Goal: Transaction & Acquisition: Purchase product/service

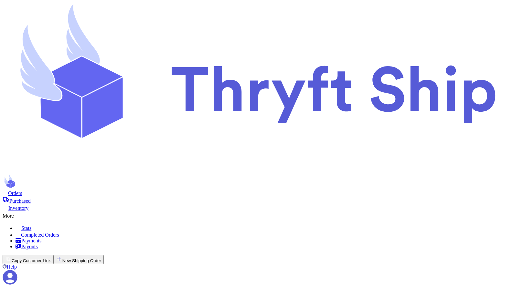
checkbox input "true"
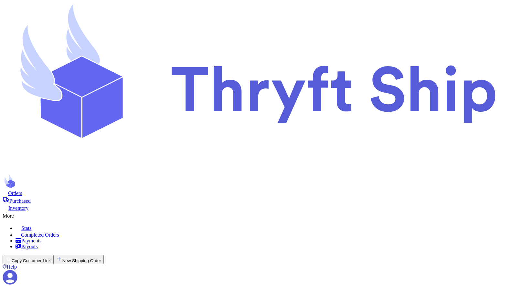
checkbox input "false"
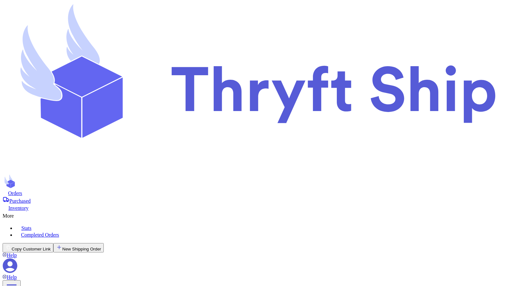
checkbox input "false"
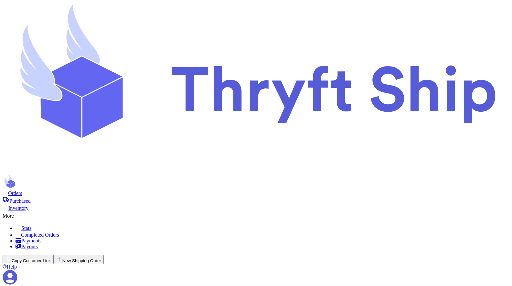
checkbox input "true"
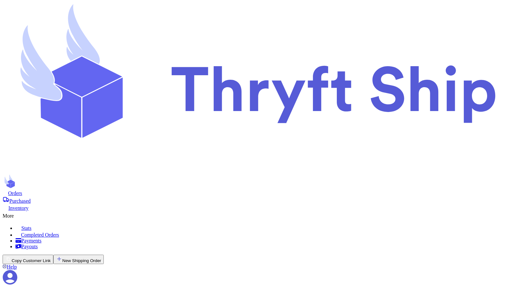
scroll to position [8, 0]
checkbox input "false"
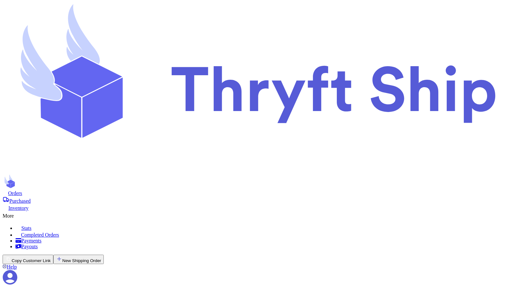
checkbox input "false"
checkbox input "true"
click at [104, 255] on button "New Shipping Order" at bounding box center [78, 259] width 50 height 9
click at [53, 255] on button "Copy Customer Link" at bounding box center [28, 259] width 51 height 9
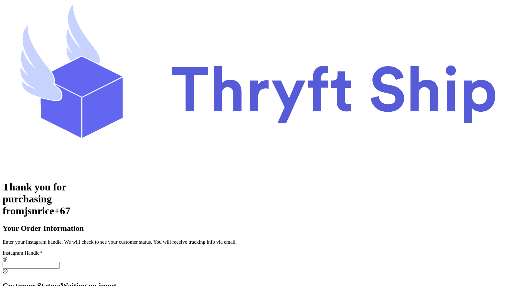
click at [248, 250] on div "Instagram Handle *" at bounding box center [256, 253] width 507 height 6
click at [60, 262] on input "[DATE] Subtotal" at bounding box center [31, 265] width 57 height 7
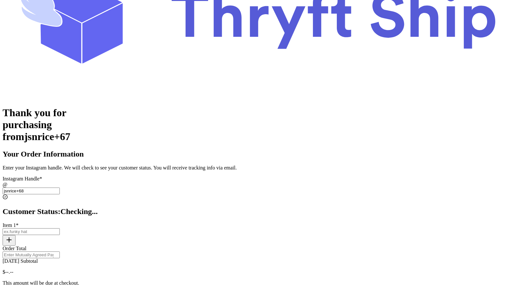
scroll to position [78, 0]
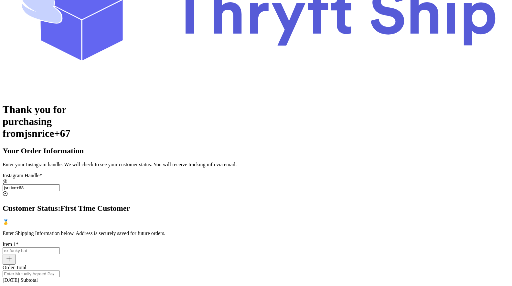
type input "jsnrice+68"
click at [60, 247] on input "Today's Subtotal" at bounding box center [31, 250] width 57 height 7
type input "pizza"
click at [60, 271] on input "Order Total" at bounding box center [31, 274] width 57 height 7
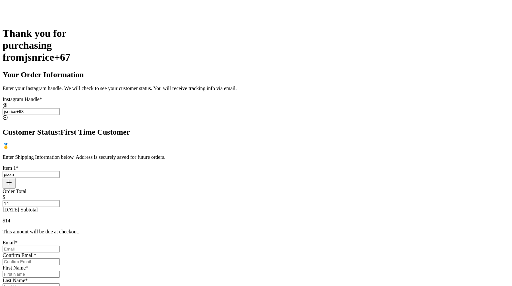
scroll to position [154, 0]
type input "14"
click at [60, 246] on input "Today's Subtotal" at bounding box center [31, 249] width 57 height 7
type input "jsnrice@gmail.com"
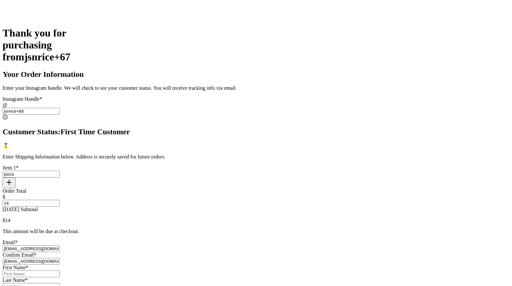
type input "[PERSON_NAME]"
type input "Rice"
type input "[STREET_ADDRESS]"
select select "UT"
type input "Lehi"
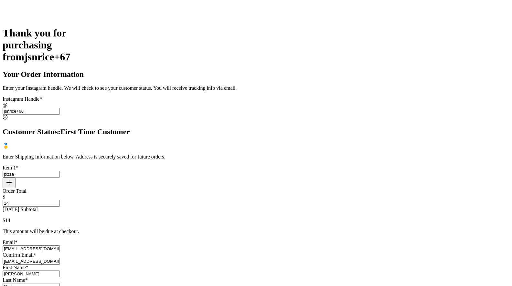
type input "84043"
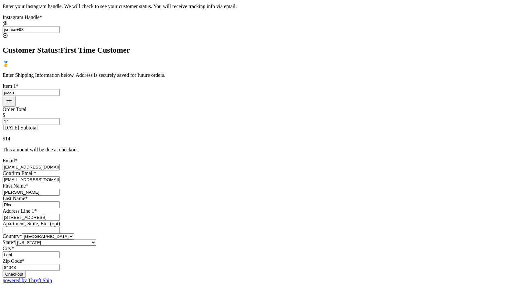
scroll to position [392, 0]
click at [26, 271] on button "Checkout" at bounding box center [14, 274] width 23 height 7
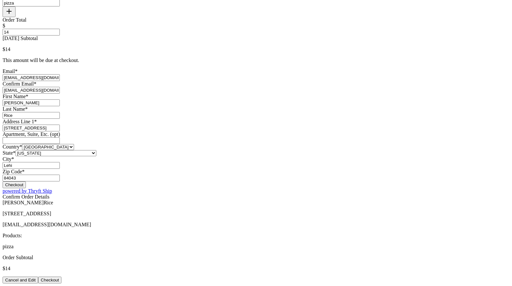
click at [61, 277] on button "Checkout" at bounding box center [49, 280] width 23 height 7
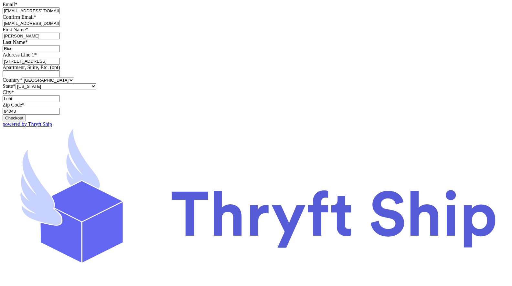
scroll to position [0, 0]
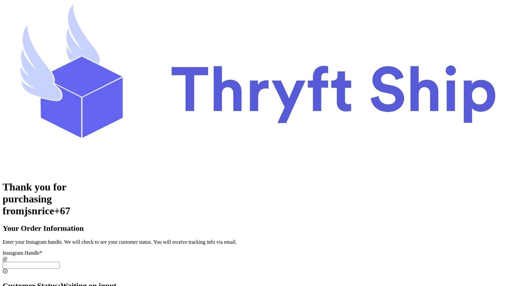
click at [37, 15] on icon at bounding box center [256, 88] width 507 height 171
click at [45, 13] on icon at bounding box center [256, 88] width 507 height 171
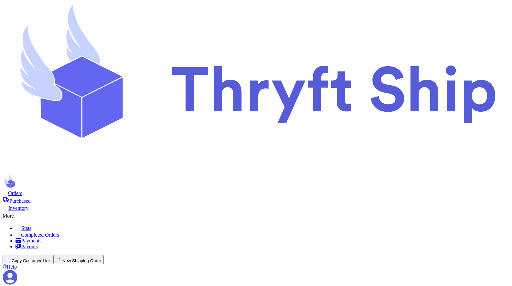
click at [53, 19] on icon at bounding box center [256, 88] width 507 height 171
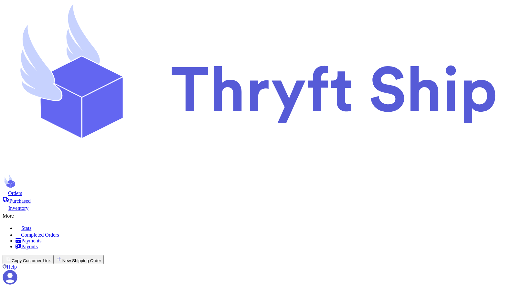
scroll to position [30, 0]
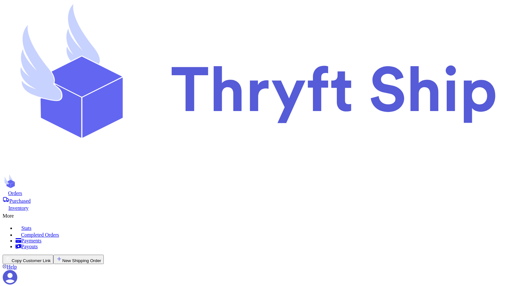
click at [104, 255] on button "New Shipping Order" at bounding box center [78, 259] width 50 height 9
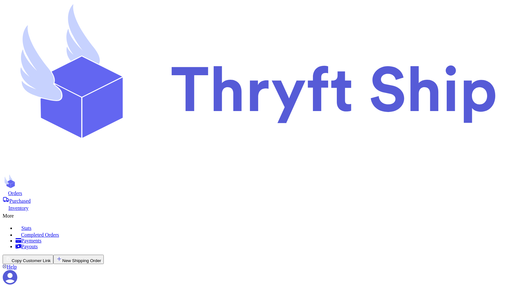
type input "pizza"
select select "paid"
type input "14"
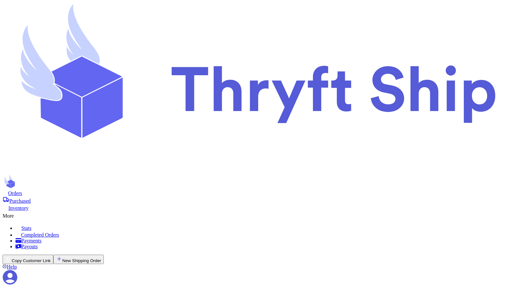
select select "unknown"
type input "0"
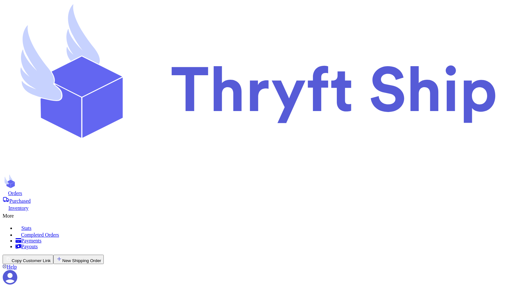
type input "pizza"
select select "paid"
type input "14"
click at [53, 255] on button "Copy Customer Link" at bounding box center [28, 259] width 51 height 9
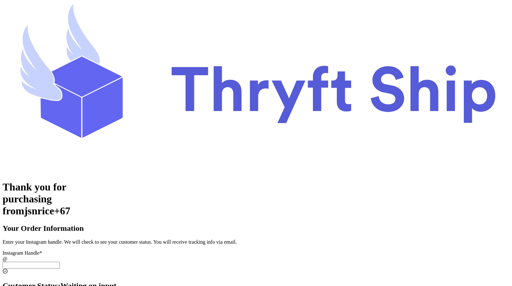
click at [60, 262] on input "[DATE] Subtotal" at bounding box center [31, 265] width 57 height 7
click at [60, 262] on input "Today's Subtotal" at bounding box center [31, 265] width 57 height 7
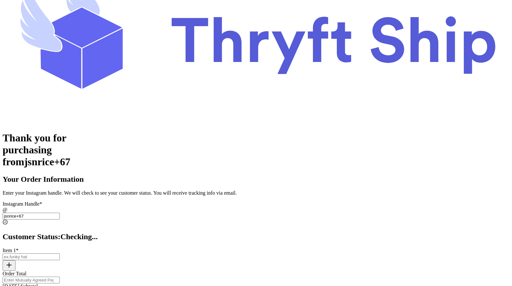
scroll to position [49, 0]
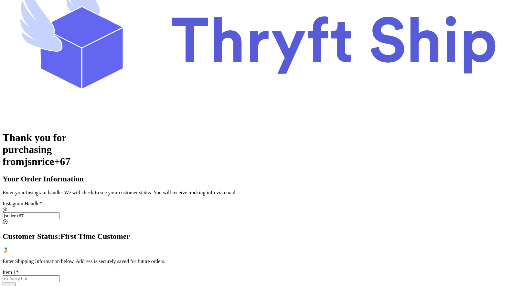
type input "jsnrice+67"
click at [60, 276] on input "Today's Subtotal" at bounding box center [31, 279] width 57 height 7
type input "pizza"
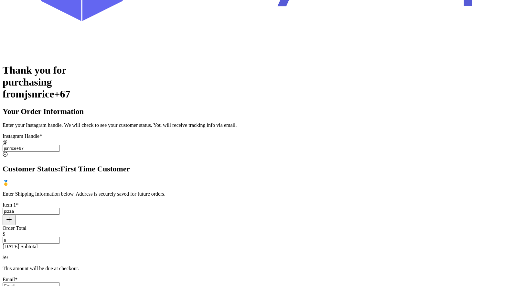
scroll to position [118, 0]
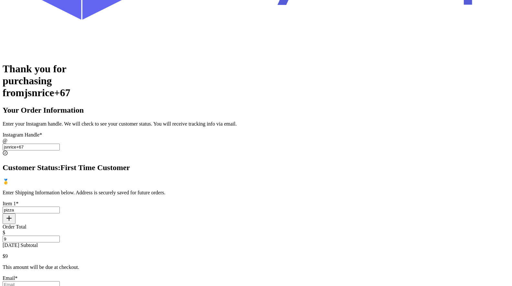
type input "9"
click at [233, 276] on div "Email *" at bounding box center [256, 279] width 507 height 6
click at [60, 281] on input "Today's Subtotal" at bounding box center [31, 284] width 57 height 7
type input "jsnrice@gmail.com"
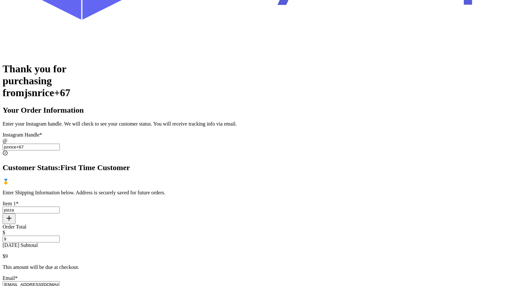
type input "[PERSON_NAME]"
type input "Rice"
type input "[STREET_ADDRESS]"
select select "UT"
type input "Lehi"
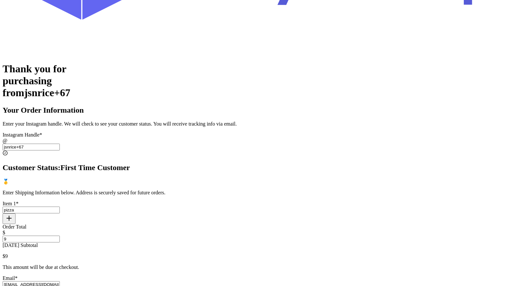
type input "84043"
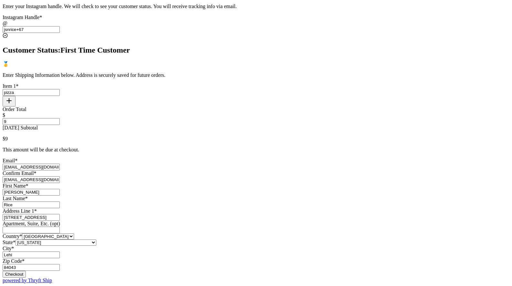
scroll to position [392, 0]
click at [26, 271] on button "Checkout" at bounding box center [14, 274] width 23 height 7
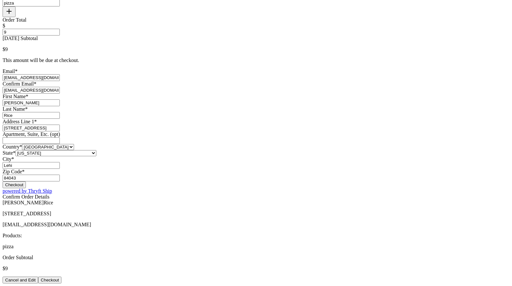
click at [61, 277] on button "Checkout" at bounding box center [49, 280] width 23 height 7
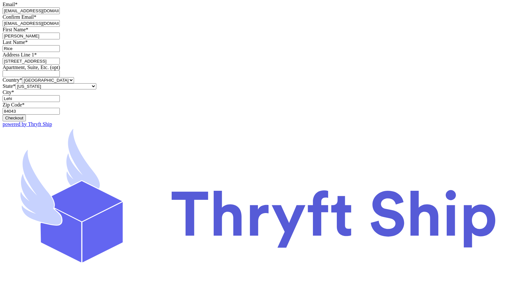
scroll to position [0, 0]
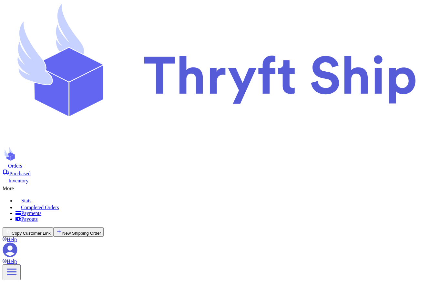
click at [53, 227] on button "Copy Customer Link" at bounding box center [28, 231] width 51 height 9
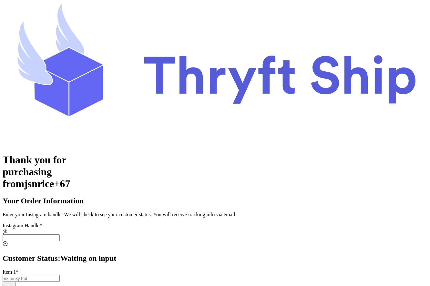
click at [60, 235] on input "[DATE] Subtotal" at bounding box center [31, 238] width 57 height 7
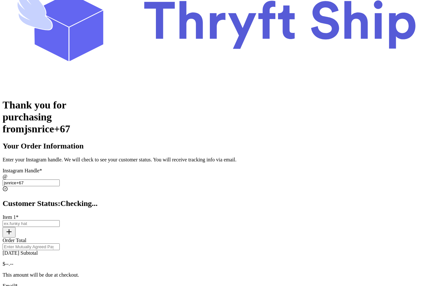
scroll to position [57, 0]
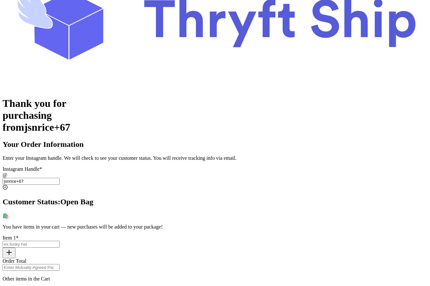
type input "jsnrice+67"
click at [60, 241] on input "[DATE] Subtotal" at bounding box center [31, 244] width 57 height 7
type input "pizza"
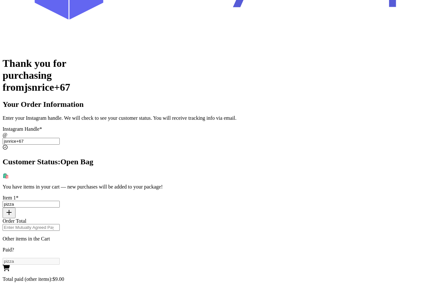
scroll to position [100, 0]
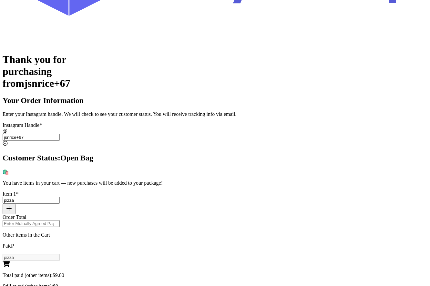
click at [60, 220] on input "Order Total" at bounding box center [31, 223] width 57 height 7
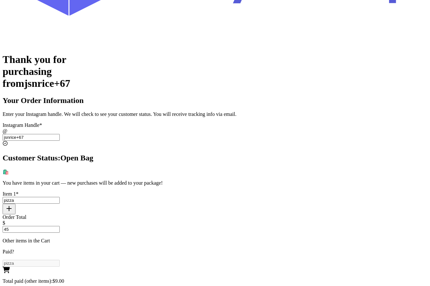
type input "45"
click at [96, 217] on div "Thank you for purchasing from jsnrice+67 Your Order Information Enter your Inst…" at bounding box center [215, 259] width 425 height 411
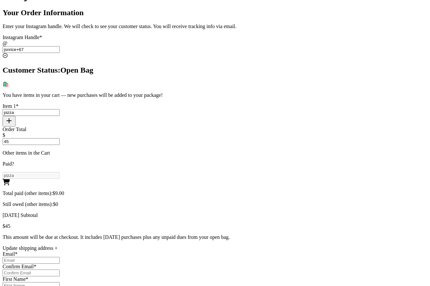
scroll to position [193, 0]
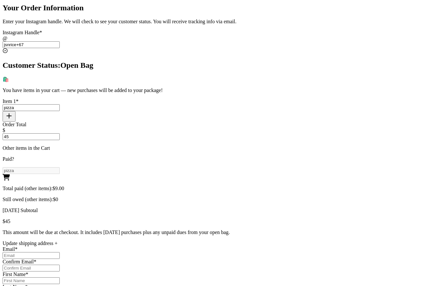
copy div "Invalid email address:"
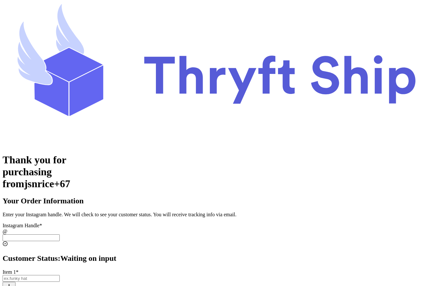
click at [60, 235] on input "[DATE] Subtotal" at bounding box center [31, 238] width 57 height 7
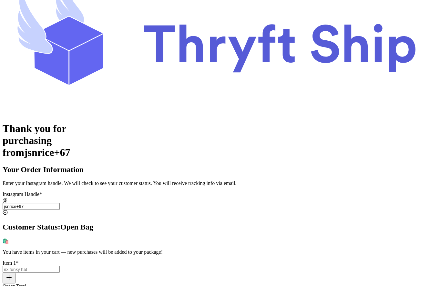
scroll to position [68, 0]
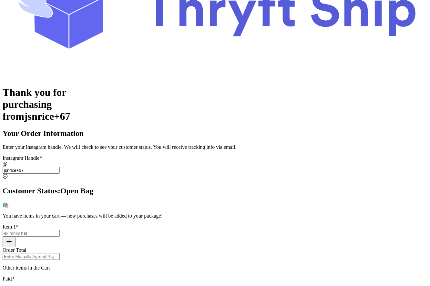
type input "jsnrice+67"
click at [60, 230] on input "[DATE] Subtotal" at bounding box center [31, 233] width 57 height 7
type input "funky hat"
click at [60, 253] on input "Order Total" at bounding box center [31, 256] width 57 height 7
type input "12"
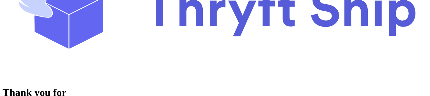
copy div "Loading checkout..."
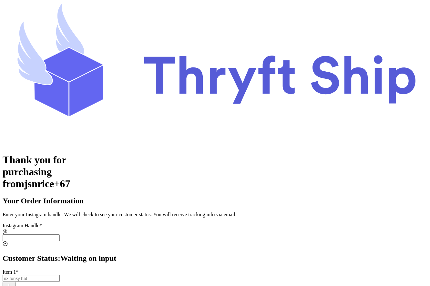
click at [144, 55] on icon at bounding box center [279, 79] width 271 height 48
click at [31, 16] on icon at bounding box center [215, 74] width 425 height 143
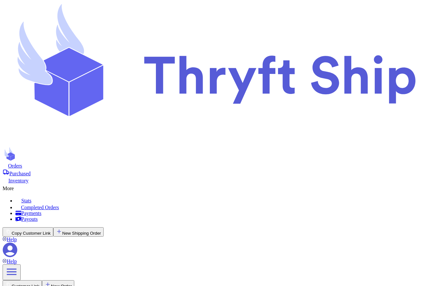
click at [53, 227] on button "Copy Customer Link" at bounding box center [28, 231] width 51 height 9
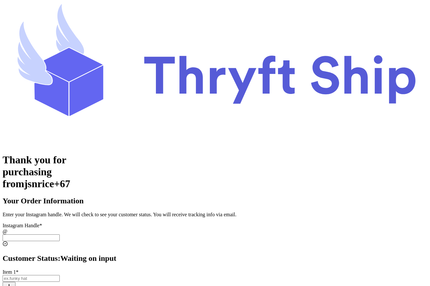
click at [60, 235] on input "Today's Subtotal" at bounding box center [31, 238] width 57 height 7
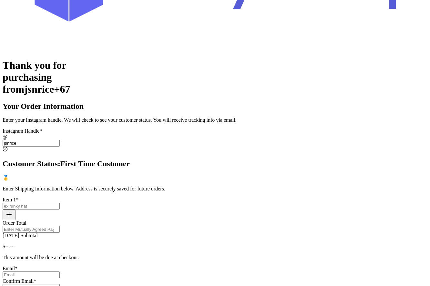
scroll to position [95, 0]
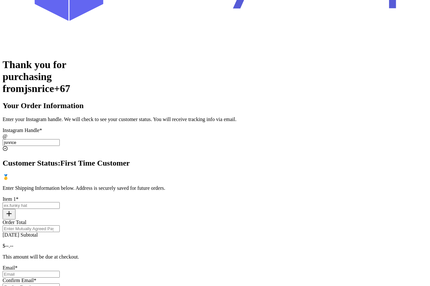
type input "jsnrice"
click at [60, 202] on input "Today's Subtotal" at bounding box center [31, 205] width 57 height 7
type input "funk"
click at [60, 225] on input "Order Total" at bounding box center [31, 228] width 57 height 7
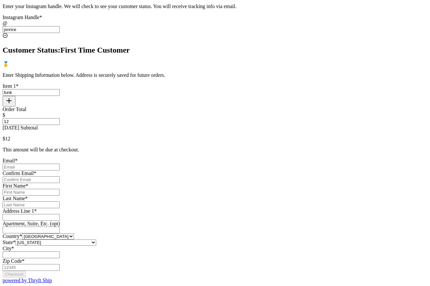
scroll to position [297, 0]
type input "12"
click at [60, 164] on input "Today's Subtotal" at bounding box center [31, 167] width 57 height 7
type input "jsnrice@gmail.com"
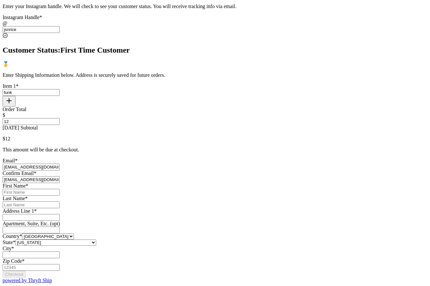
type input "[PERSON_NAME]"
type input "Rice"
type input "[STREET_ADDRESS]"
select select "UT"
type input "Lehi"
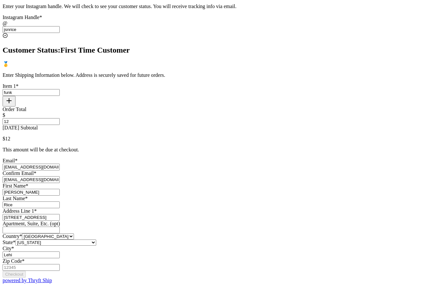
type input "84043"
click at [26, 271] on button "Checkout" at bounding box center [14, 274] width 23 height 7
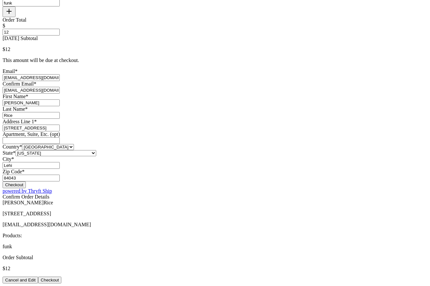
click at [61, 277] on button "Checkout" at bounding box center [49, 280] width 23 height 7
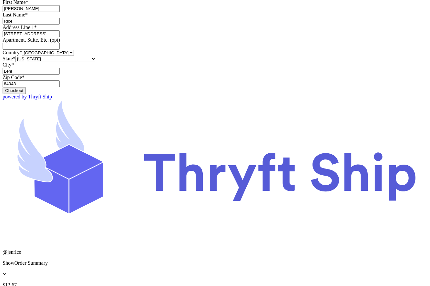
scroll to position [0, 0]
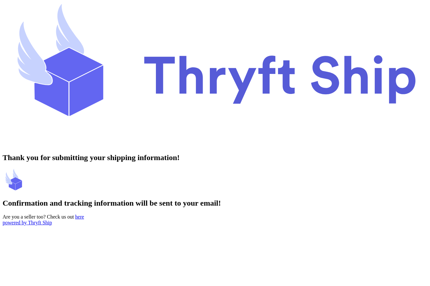
click at [69, 66] on icon at bounding box center [86, 91] width 34 height 50
click at [144, 55] on icon at bounding box center [279, 79] width 271 height 48
